Goal: Find specific page/section: Find specific page/section

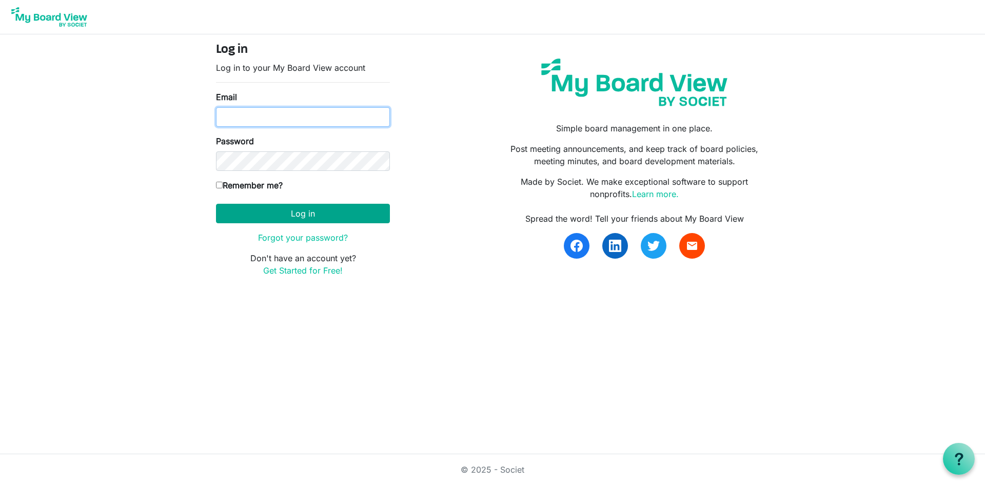
type input "leyoung@uvic.ca"
click at [277, 219] on button "Log in" at bounding box center [303, 213] width 174 height 19
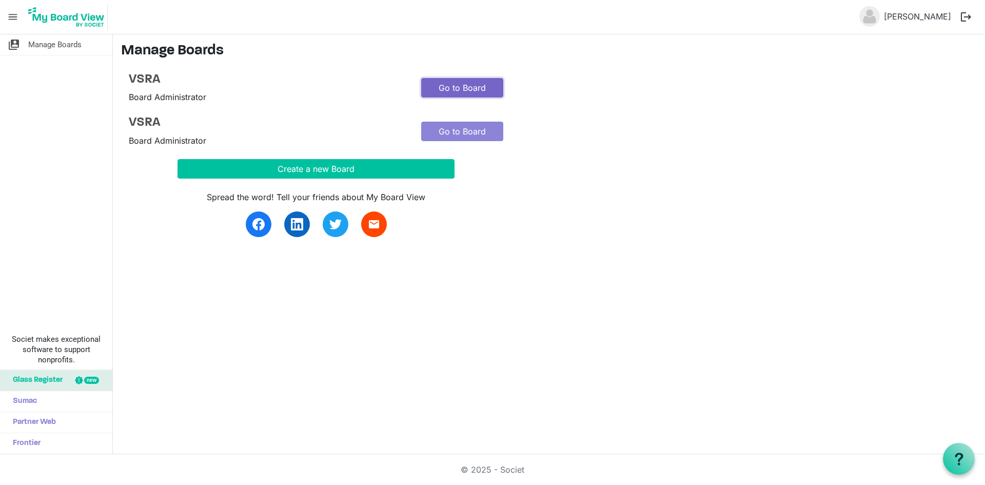
click at [487, 83] on link "Go to Board" at bounding box center [462, 87] width 82 height 19
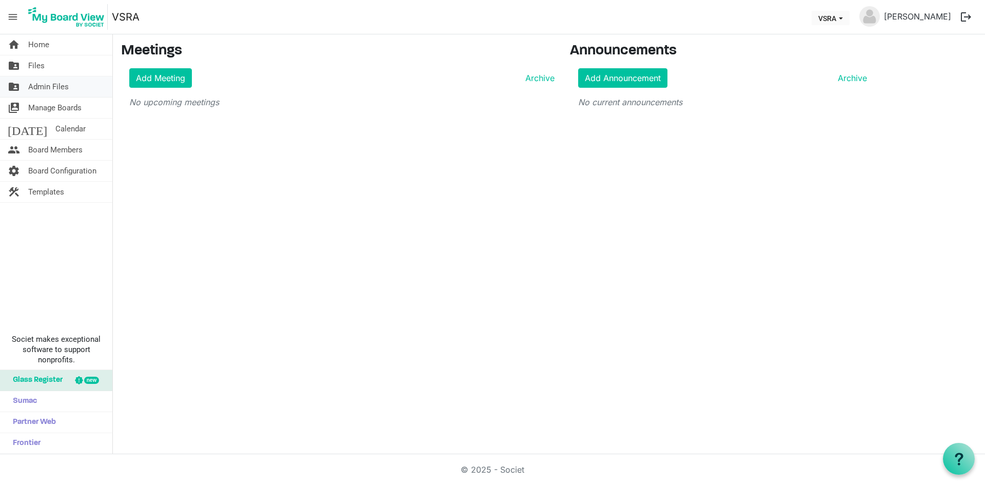
click at [67, 86] on span "Admin Files" at bounding box center [48, 86] width 41 height 21
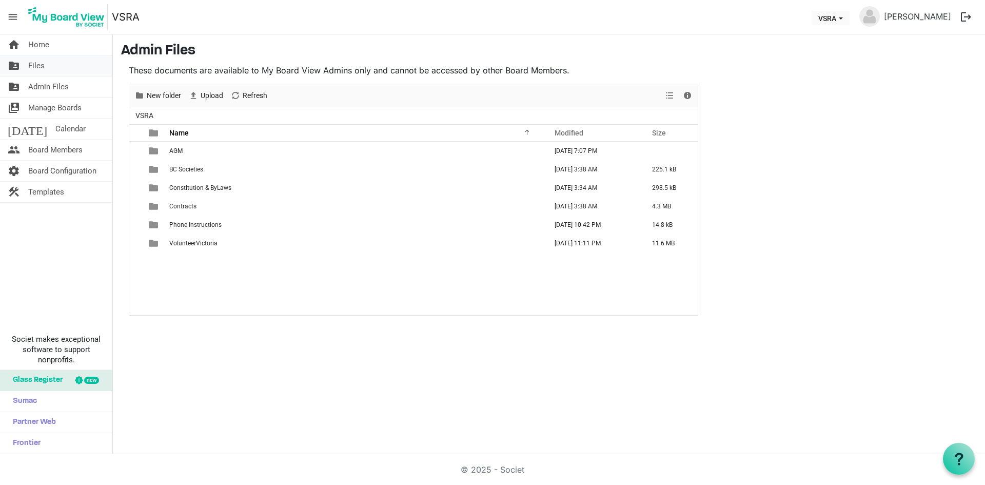
click at [43, 67] on span "Files" at bounding box center [36, 65] width 16 height 21
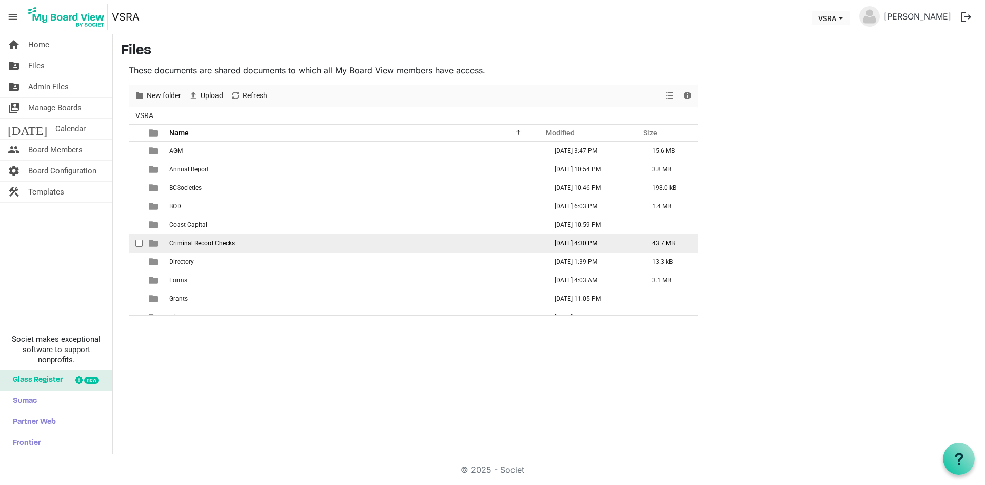
click at [209, 242] on span "Criminal Record Checks" at bounding box center [202, 243] width 66 height 7
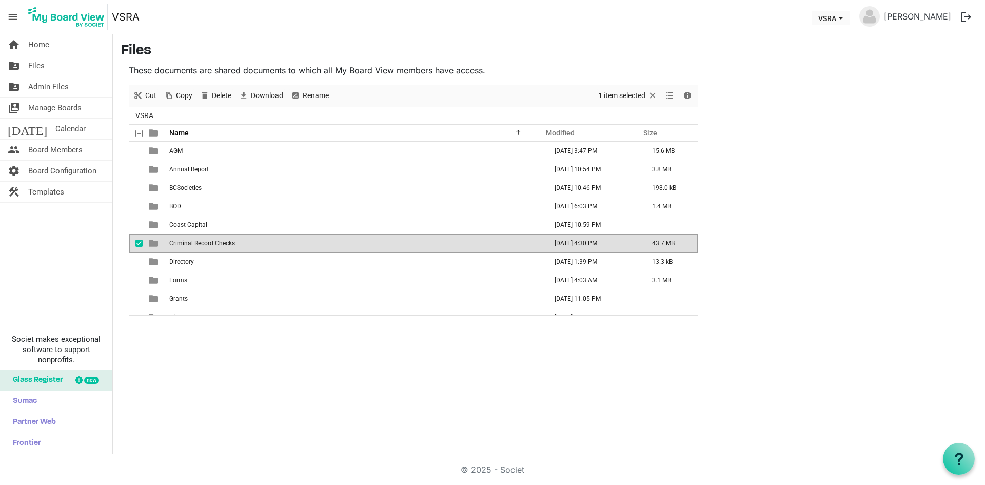
click at [209, 242] on span "Criminal Record Checks" at bounding box center [202, 243] width 66 height 7
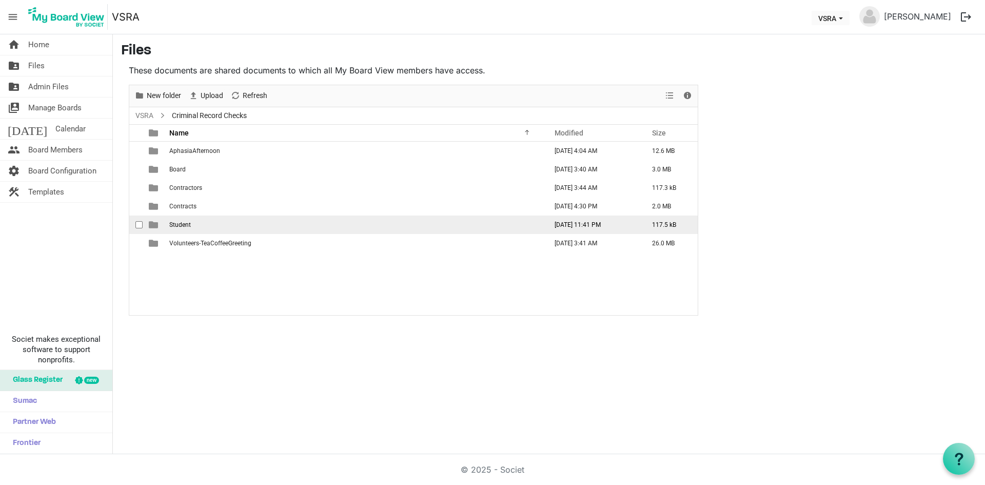
click at [187, 223] on span "Student" at bounding box center [180, 224] width 22 height 7
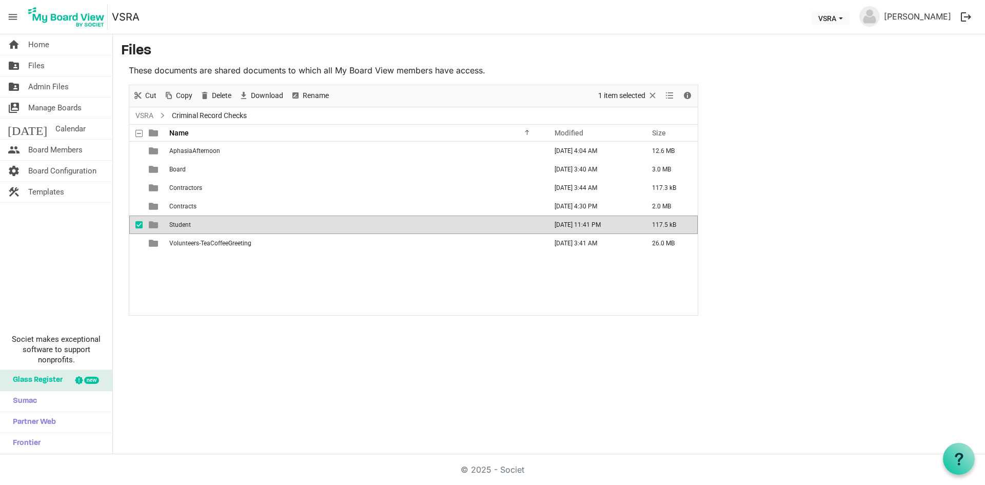
click at [187, 223] on span "Student" at bounding box center [180, 224] width 22 height 7
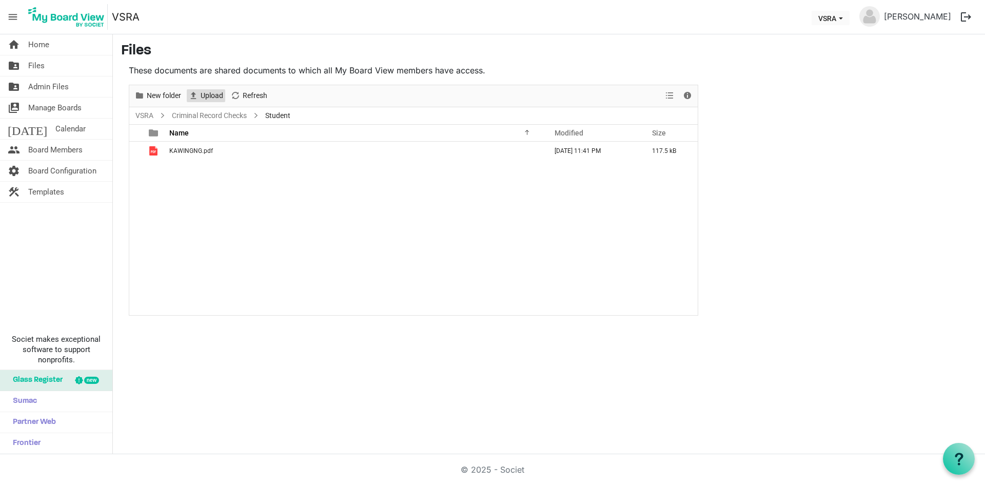
click at [223, 95] on span "Upload" at bounding box center [212, 95] width 25 height 13
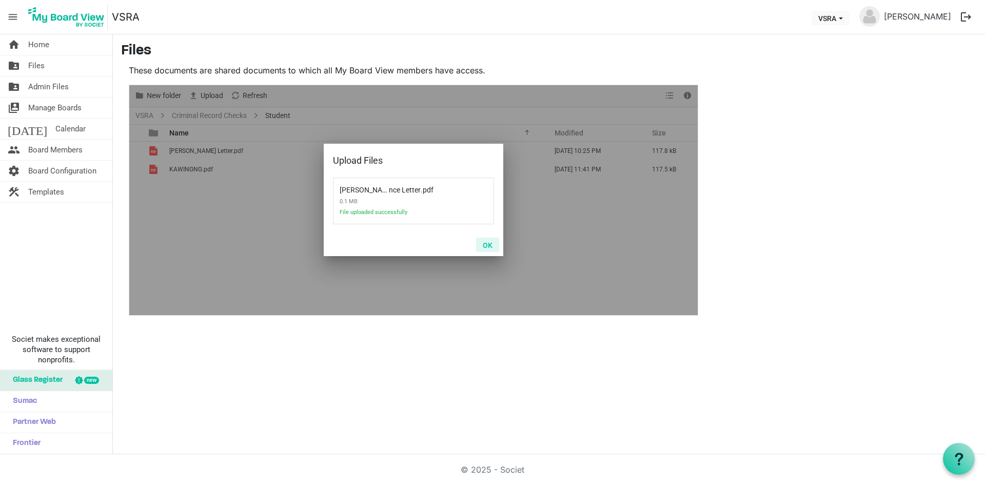
click at [485, 243] on button "OK" at bounding box center [487, 245] width 23 height 14
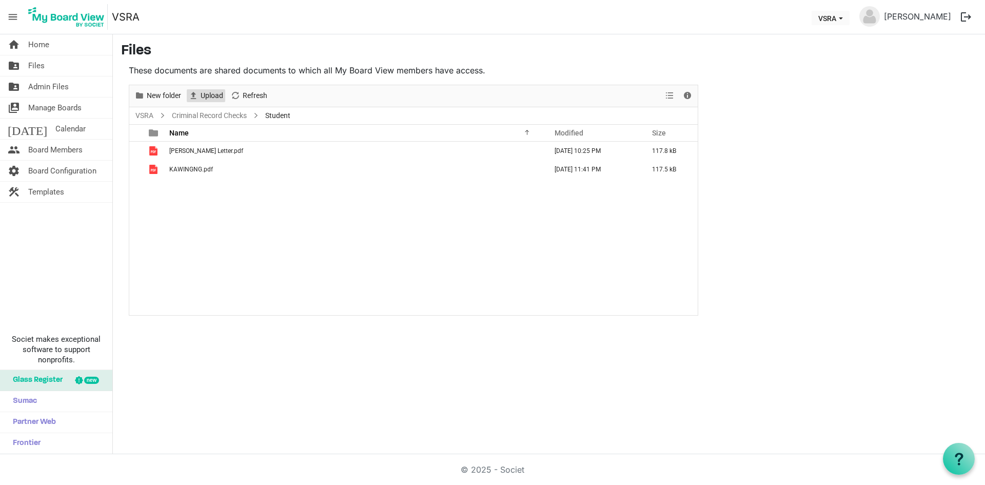
click at [212, 97] on span "Upload" at bounding box center [212, 95] width 25 height 13
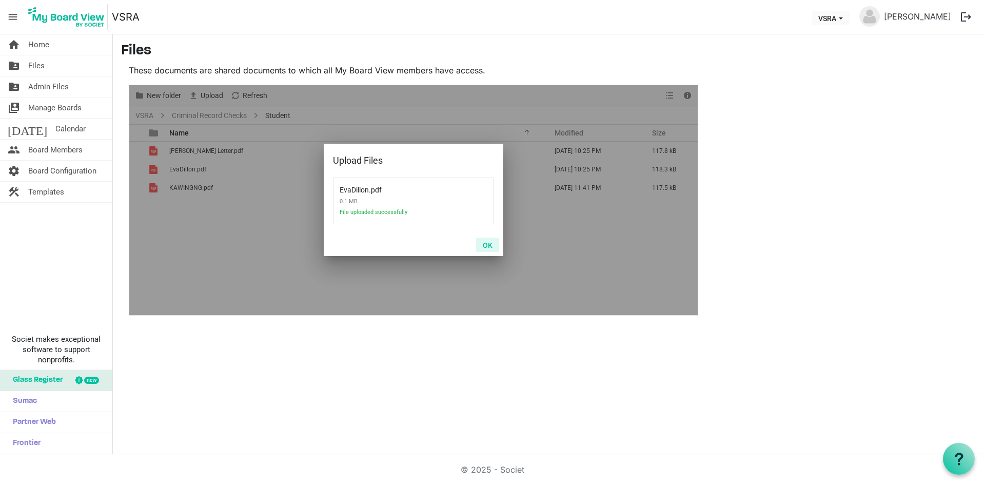
click at [489, 245] on button "OK" at bounding box center [487, 245] width 23 height 14
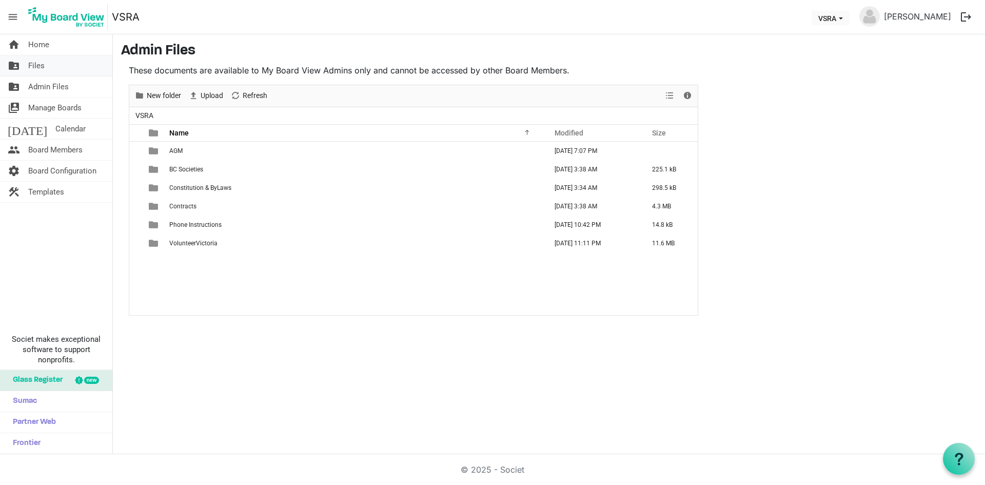
click at [41, 68] on span "Files" at bounding box center [36, 65] width 16 height 21
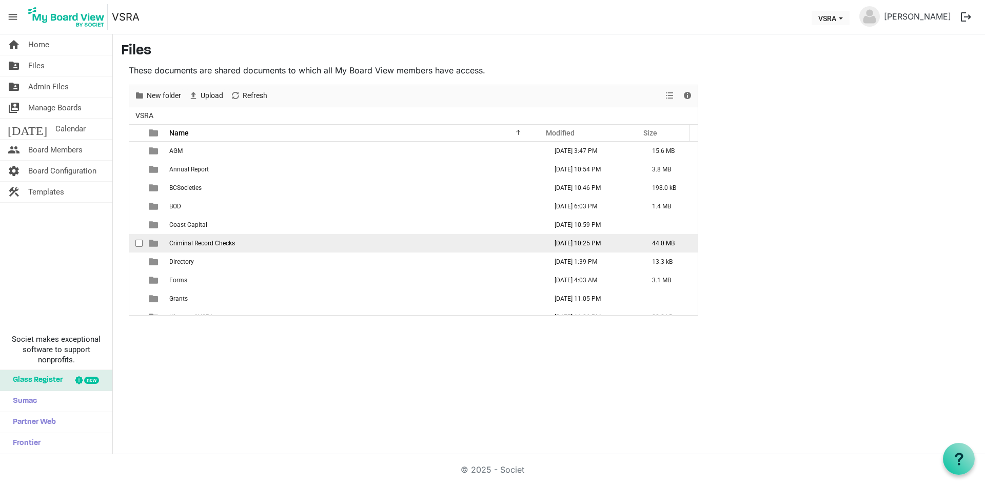
click at [283, 239] on td "Criminal Record Checks" at bounding box center [355, 243] width 378 height 18
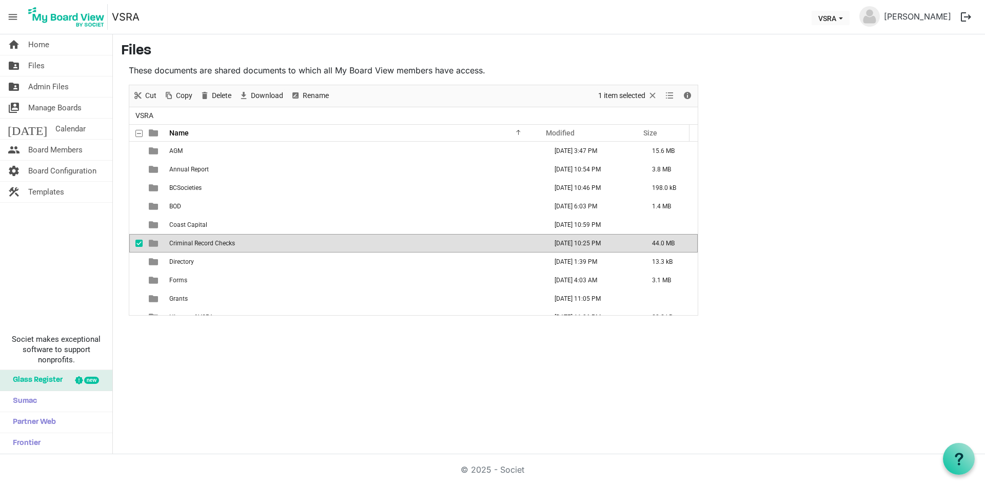
click at [283, 239] on td "Criminal Record Checks" at bounding box center [355, 243] width 378 height 18
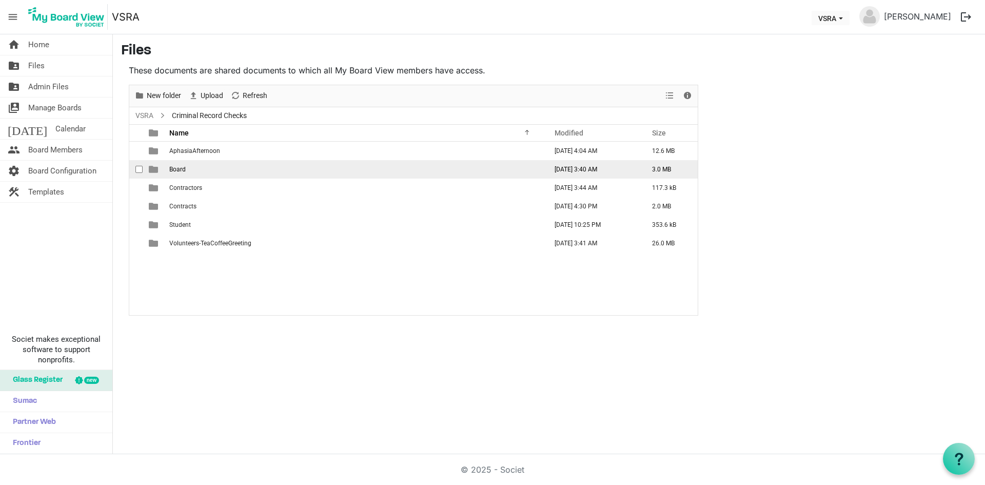
click at [261, 169] on td "Board" at bounding box center [355, 169] width 378 height 18
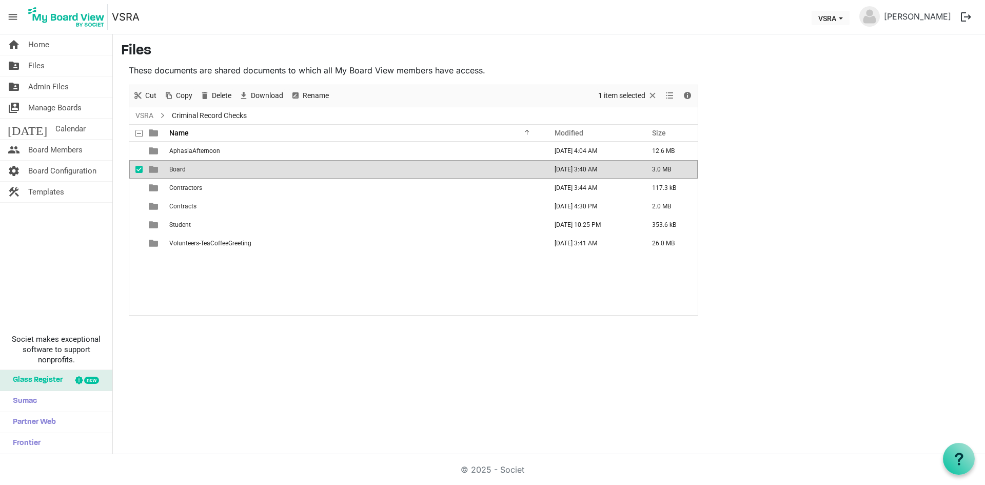
click at [261, 168] on td "Board" at bounding box center [355, 169] width 378 height 18
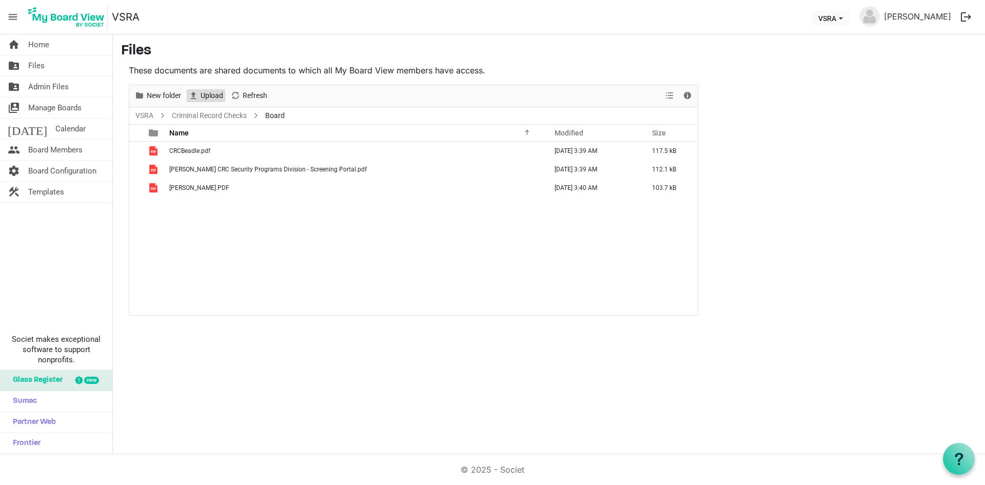
click at [217, 95] on span "Upload" at bounding box center [212, 95] width 25 height 13
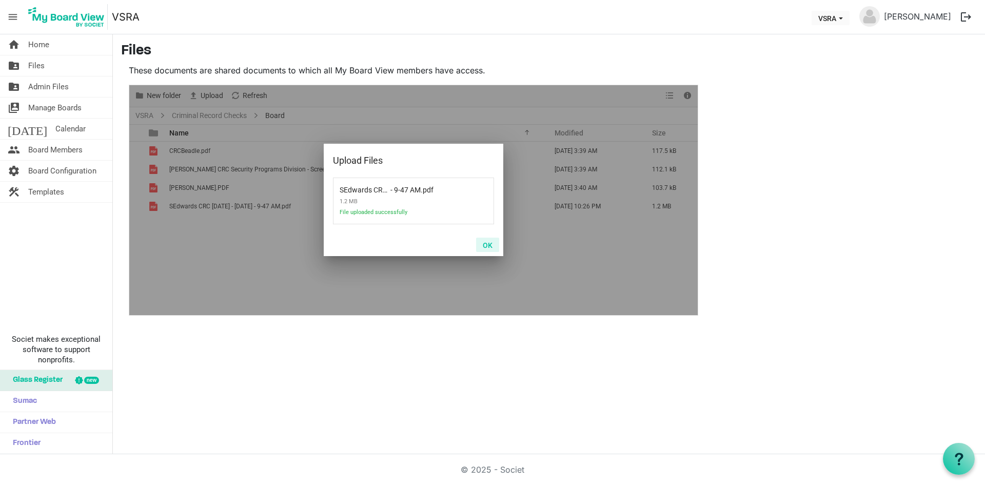
click at [490, 243] on button "OK" at bounding box center [487, 245] width 23 height 14
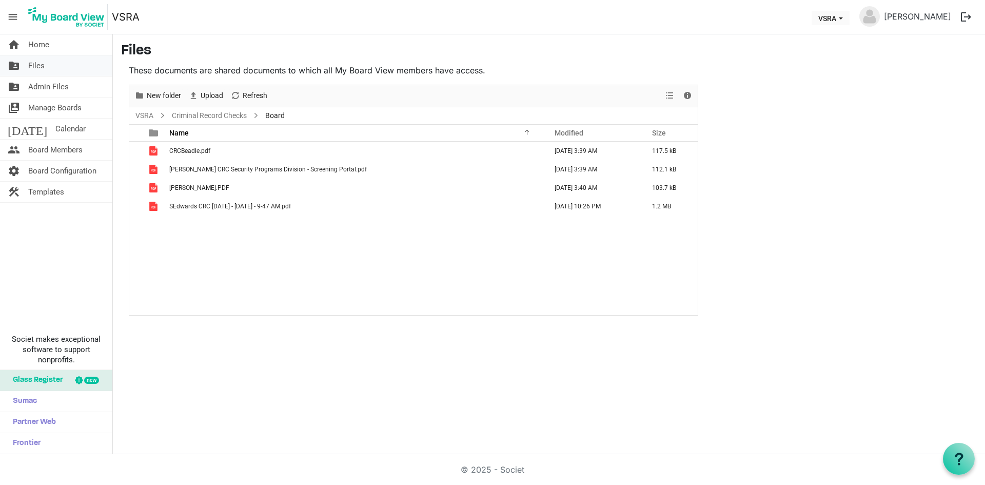
click at [36, 69] on span "Files" at bounding box center [36, 65] width 16 height 21
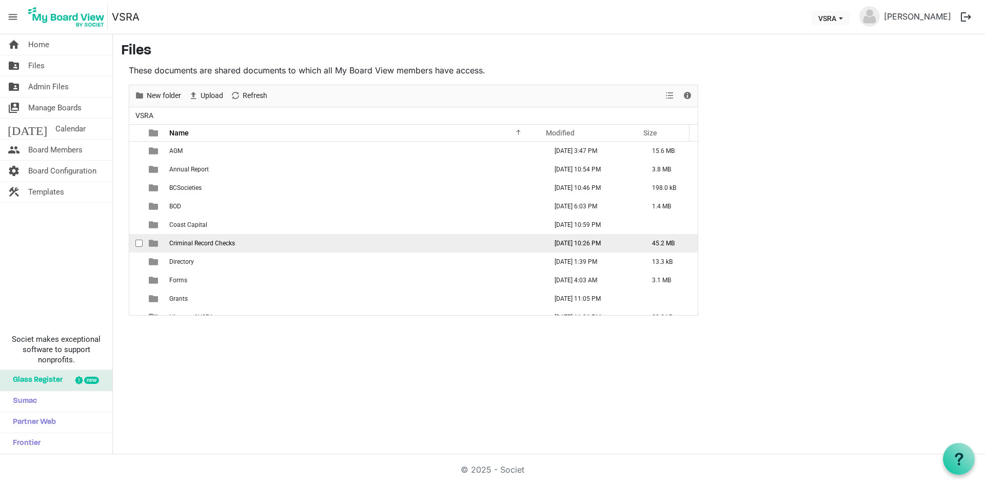
click at [206, 248] on td "Criminal Record Checks" at bounding box center [355, 243] width 378 height 18
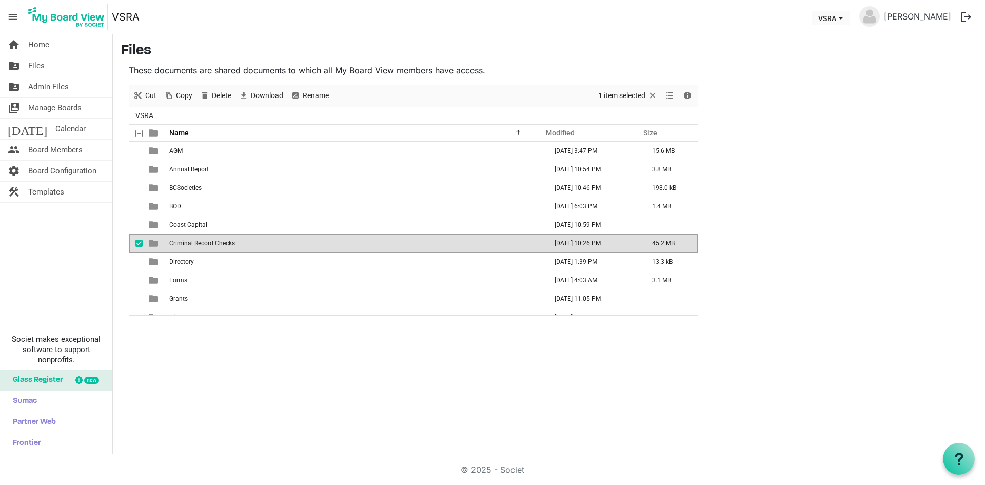
click at [206, 248] on td "Criminal Record Checks" at bounding box center [355, 243] width 378 height 18
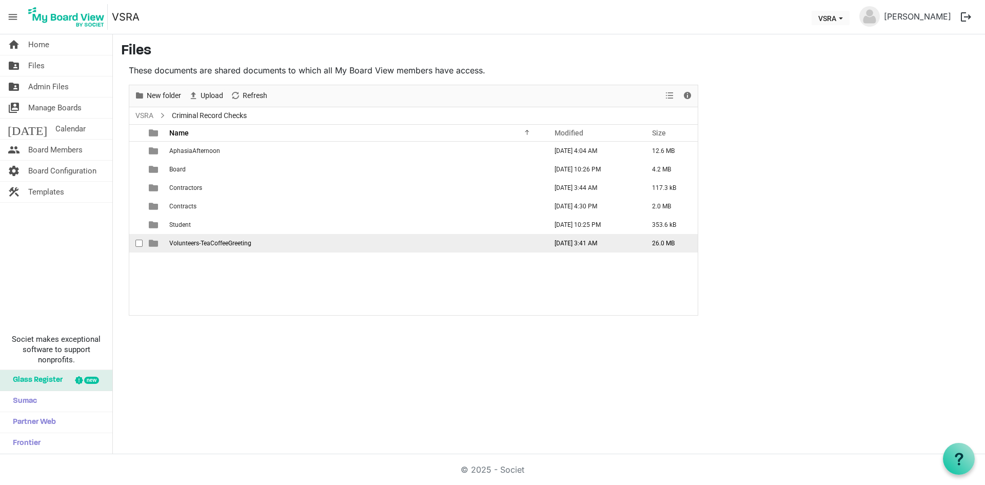
click at [185, 243] on span "Volunteers-TeaCoffeeGreeting" at bounding box center [210, 243] width 82 height 7
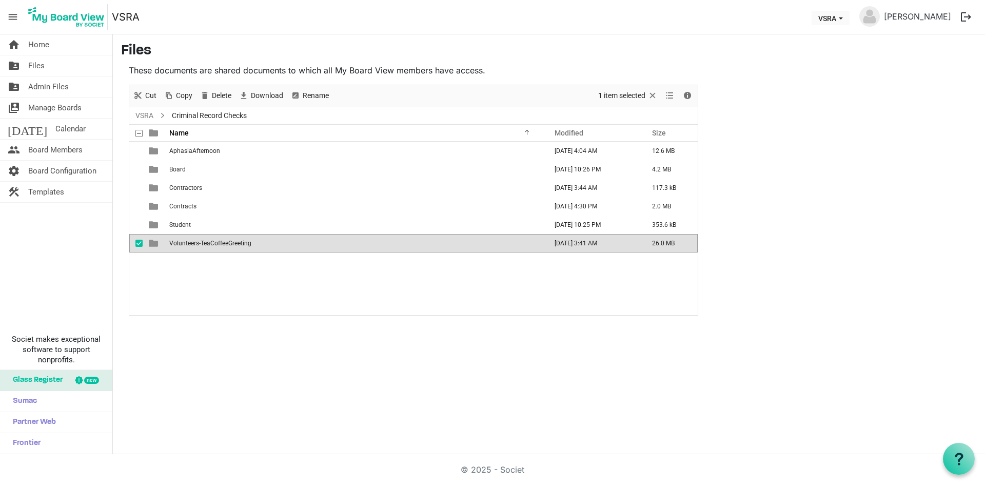
click at [185, 243] on span "Volunteers-TeaCoffeeGreeting" at bounding box center [210, 243] width 82 height 7
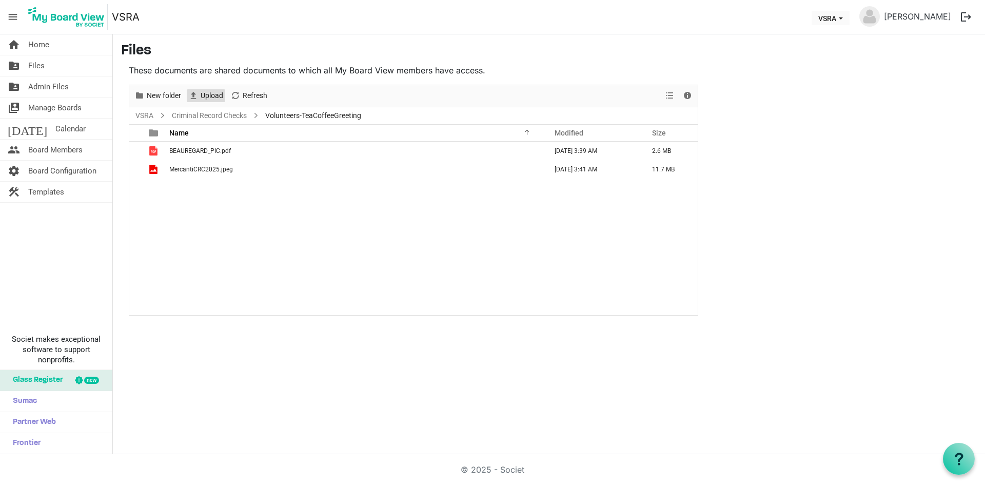
click at [209, 97] on span "Upload" at bounding box center [212, 95] width 25 height 13
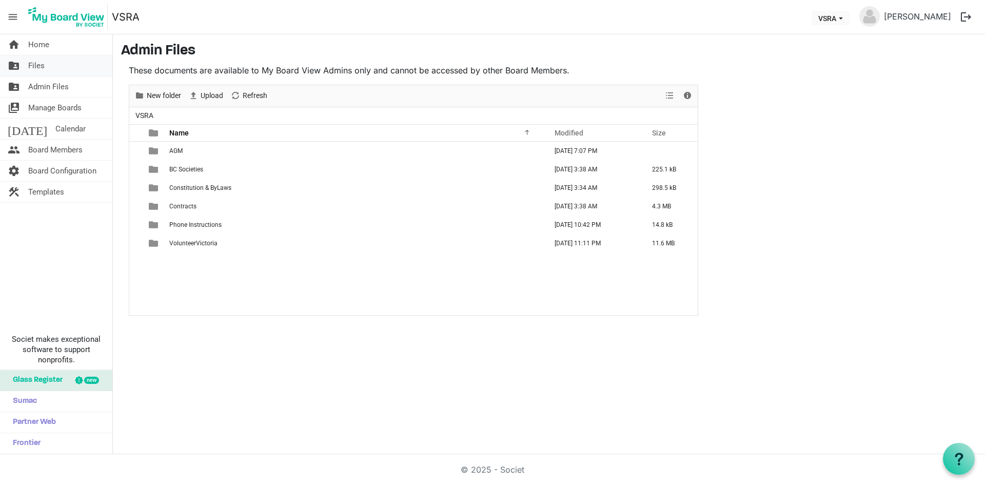
click at [31, 65] on span "Files" at bounding box center [36, 65] width 16 height 21
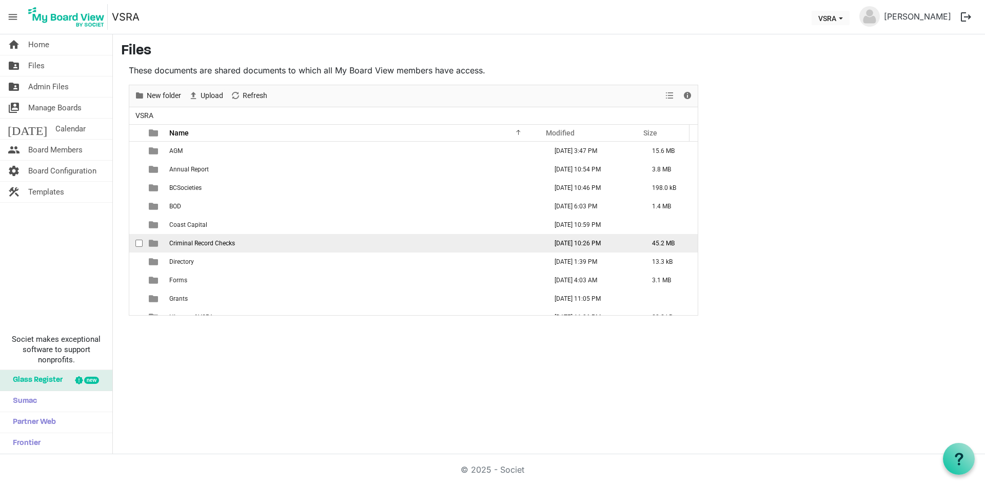
click at [245, 243] on td "Criminal Record Checks" at bounding box center [355, 243] width 378 height 18
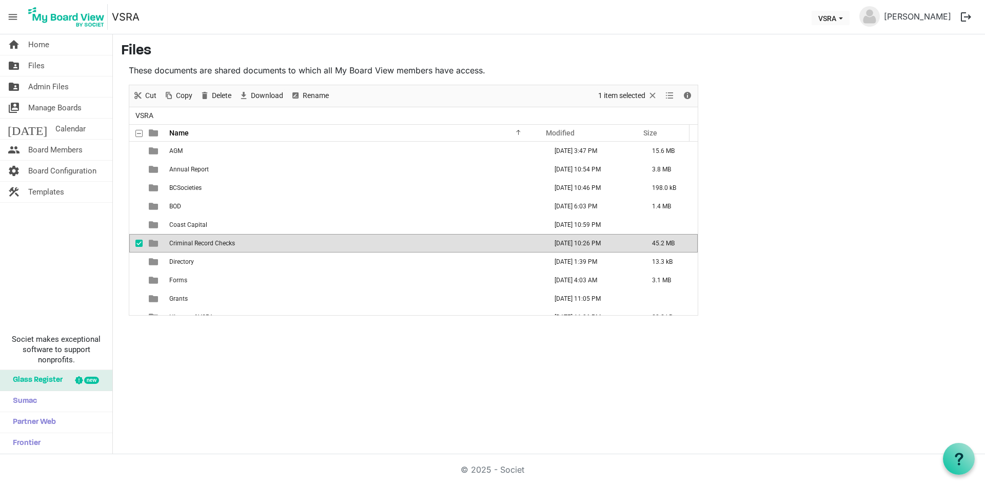
click at [245, 243] on td "Criminal Record Checks" at bounding box center [355, 243] width 378 height 18
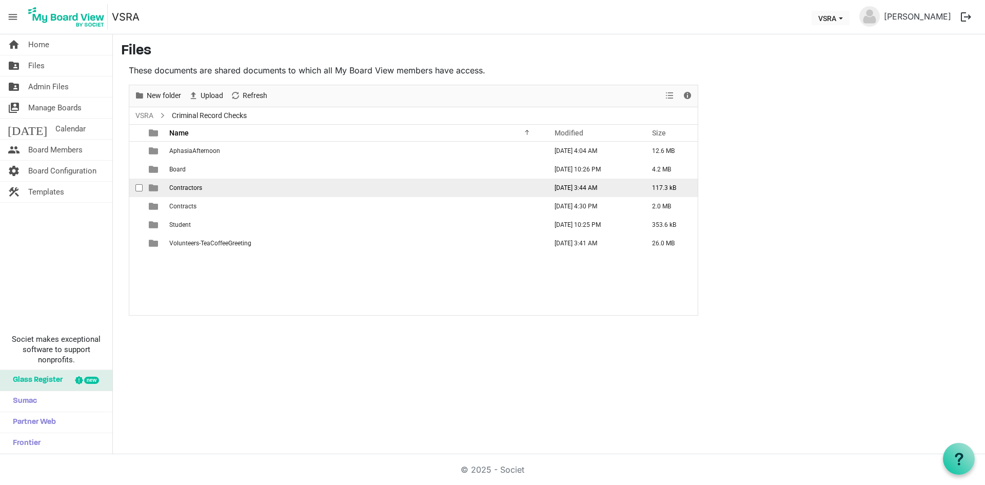
click at [235, 187] on td "Contractors" at bounding box center [355, 188] width 378 height 18
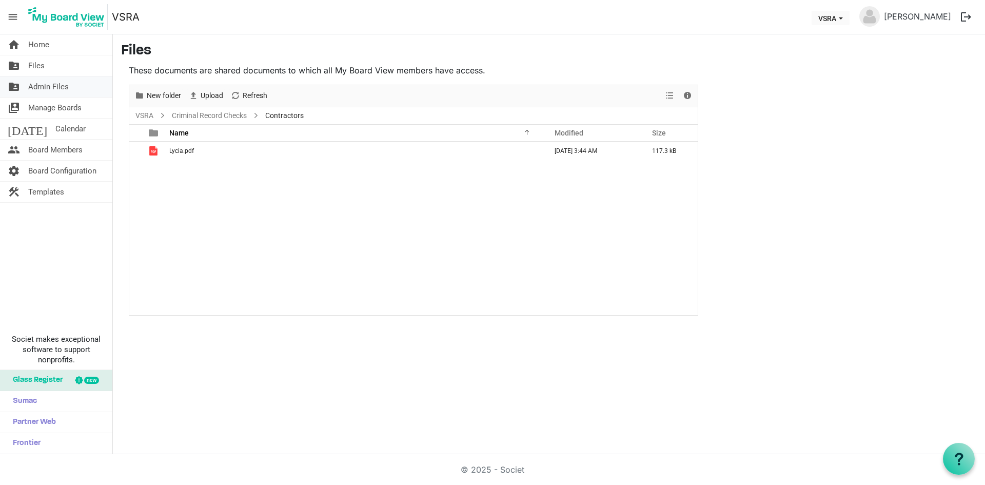
click at [51, 87] on span "Admin Files" at bounding box center [48, 86] width 41 height 21
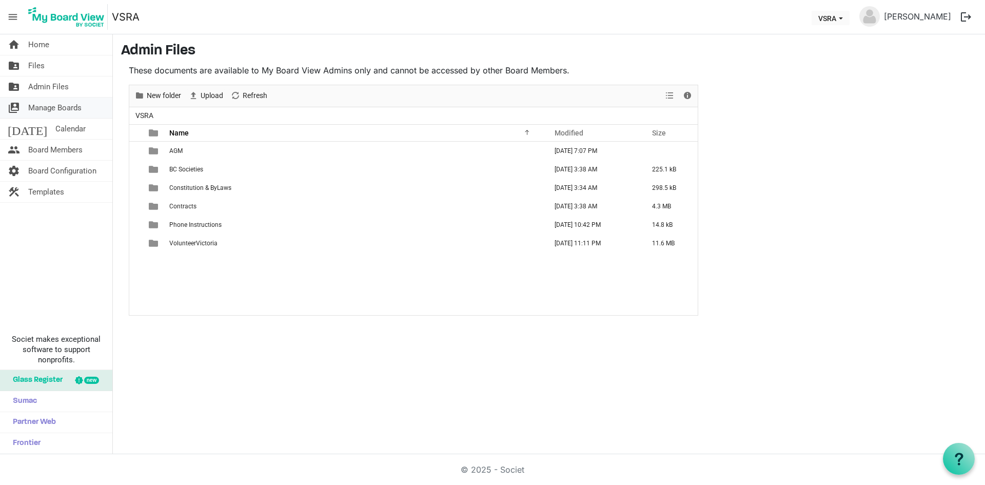
click at [55, 106] on span "Manage Boards" at bounding box center [54, 107] width 53 height 21
